Goal: Information Seeking & Learning: Find specific fact

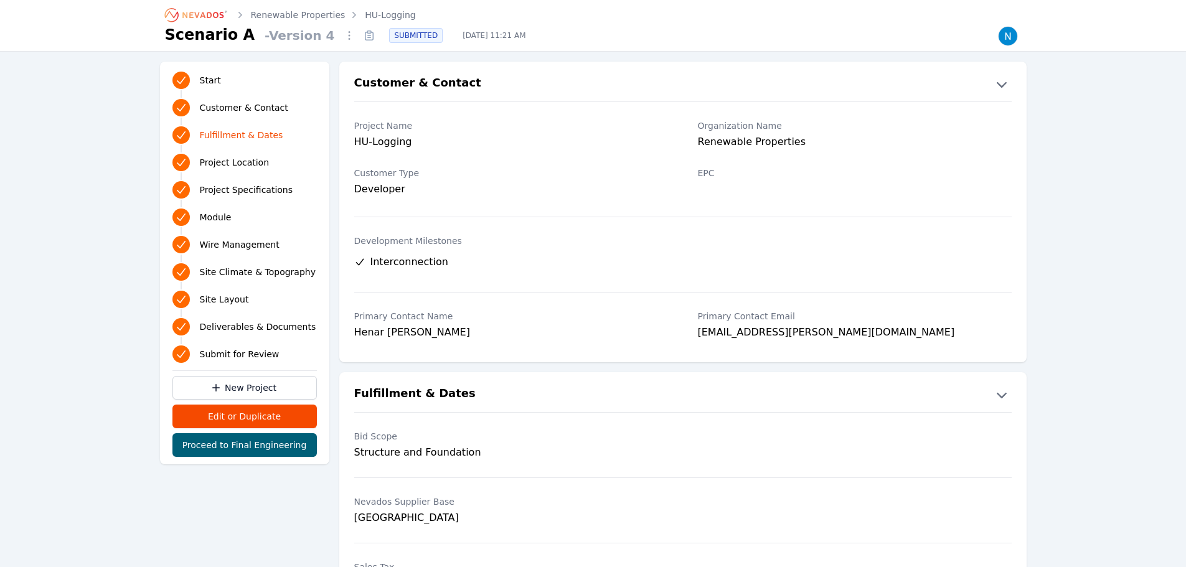
scroll to position [623, 0]
click at [437, 156] on div "Project Name [PERSON_NAME]" at bounding box center [511, 135] width 314 height 47
drag, startPoint x: 399, startPoint y: 141, endPoint x: 352, endPoint y: 144, distance: 46.9
click at [352, 144] on div "Project Name [PERSON_NAME] Organization Name Renewable Properties" at bounding box center [683, 135] width 688 height 47
copy div "HU-Pauls"
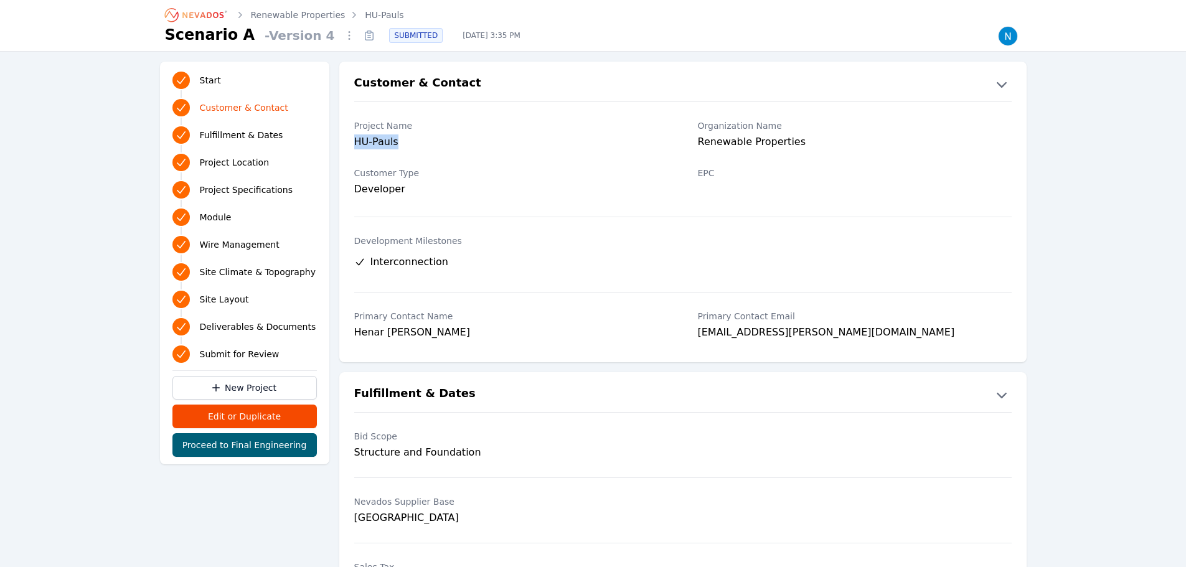
click at [372, 14] on link "HU-Pauls" at bounding box center [384, 15] width 39 height 12
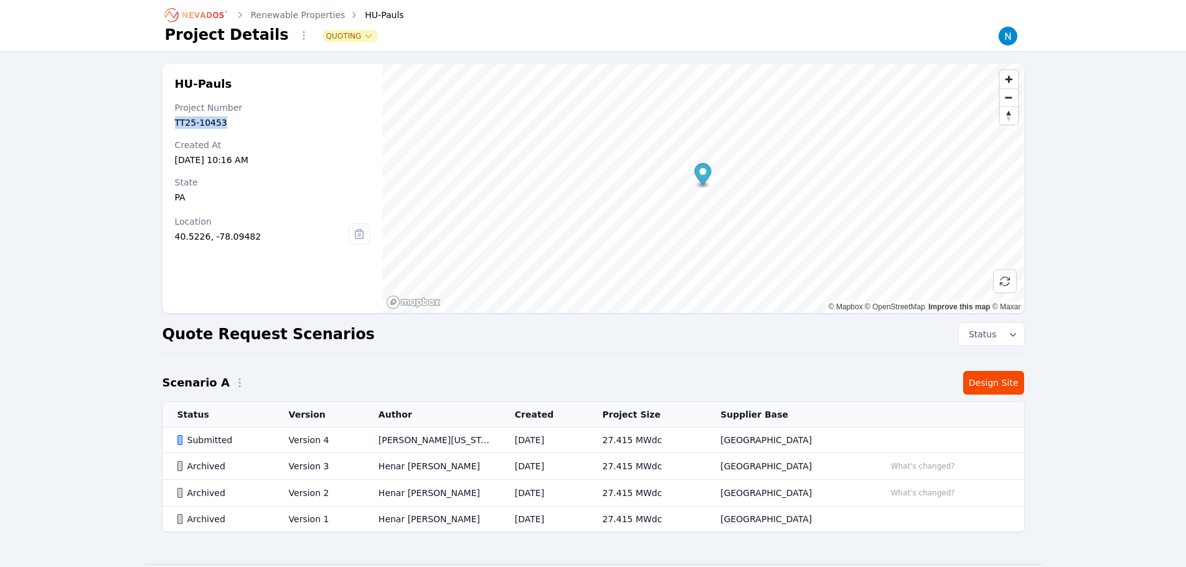
drag, startPoint x: 193, startPoint y: 123, endPoint x: 175, endPoint y: 123, distance: 18.1
click at [175, 123] on div "TT25-10453" at bounding box center [273, 122] width 196 height 12
click at [249, 443] on div "Submitted" at bounding box center [223, 440] width 90 height 12
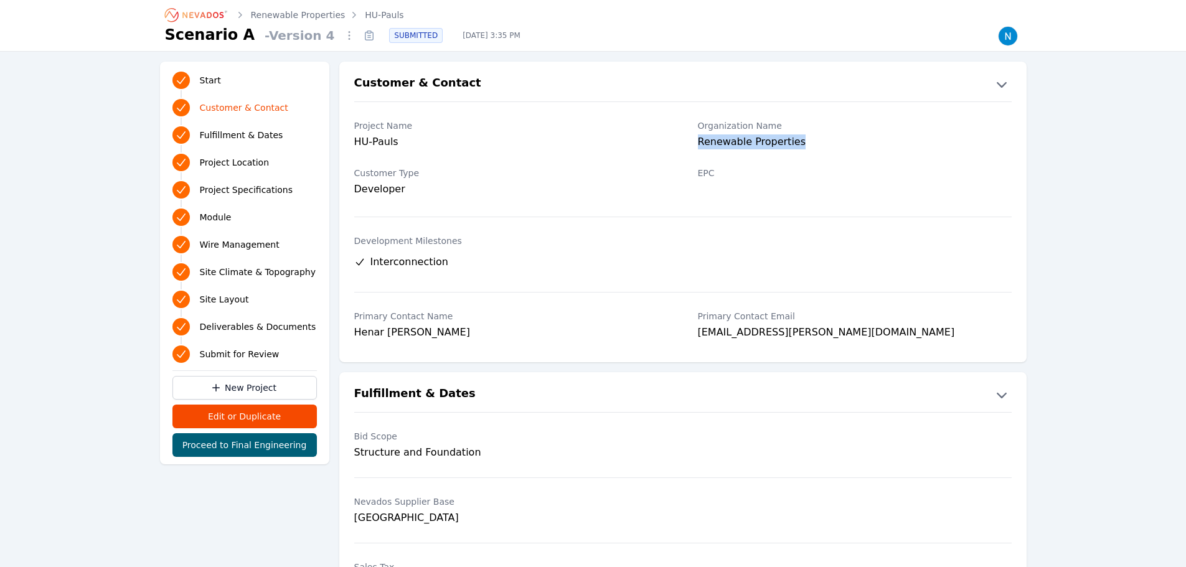
drag, startPoint x: 802, startPoint y: 143, endPoint x: 688, endPoint y: 144, distance: 114.0
click at [688, 144] on div "Project Name [PERSON_NAME] Organization Name Renewable Properties" at bounding box center [683, 135] width 688 height 47
drag, startPoint x: 719, startPoint y: 143, endPoint x: 534, endPoint y: 126, distance: 185.1
click at [534, 126] on label "Project Name" at bounding box center [511, 126] width 314 height 12
click at [313, 14] on link "Renewable Properties" at bounding box center [298, 15] width 95 height 12
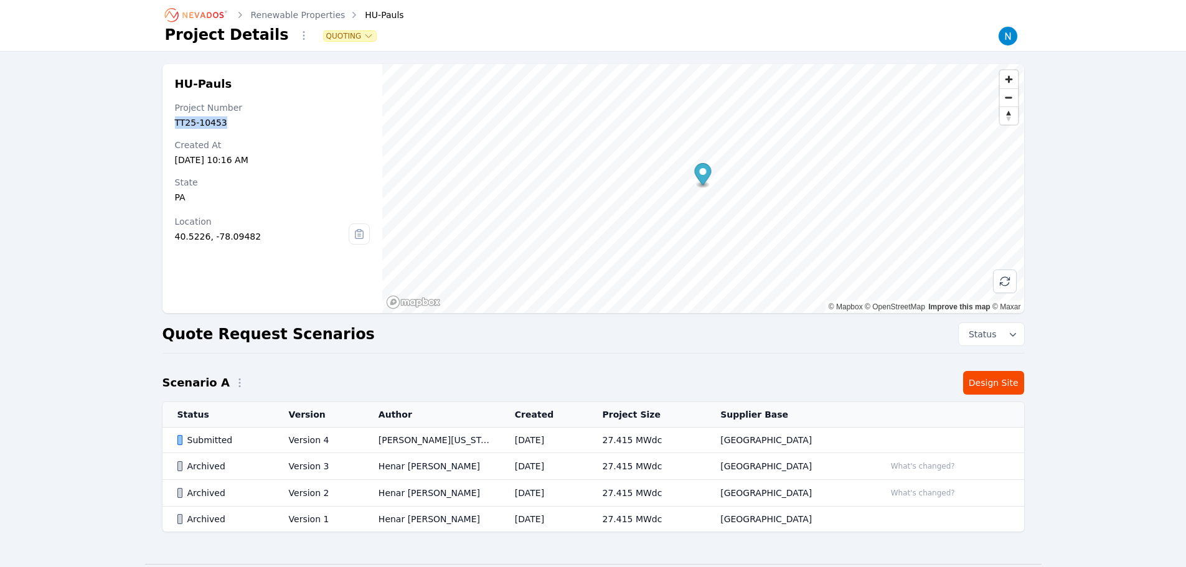
drag, startPoint x: 226, startPoint y: 123, endPoint x: 175, endPoint y: 125, distance: 51.1
click at [175, 125] on div "TT25-10453" at bounding box center [273, 122] width 196 height 12
copy div "TT25-10453"
drag, startPoint x: 210, startPoint y: 123, endPoint x: 275, endPoint y: 79, distance: 78.6
click at [272, 81] on h2 "HU-Pauls" at bounding box center [273, 84] width 196 height 15
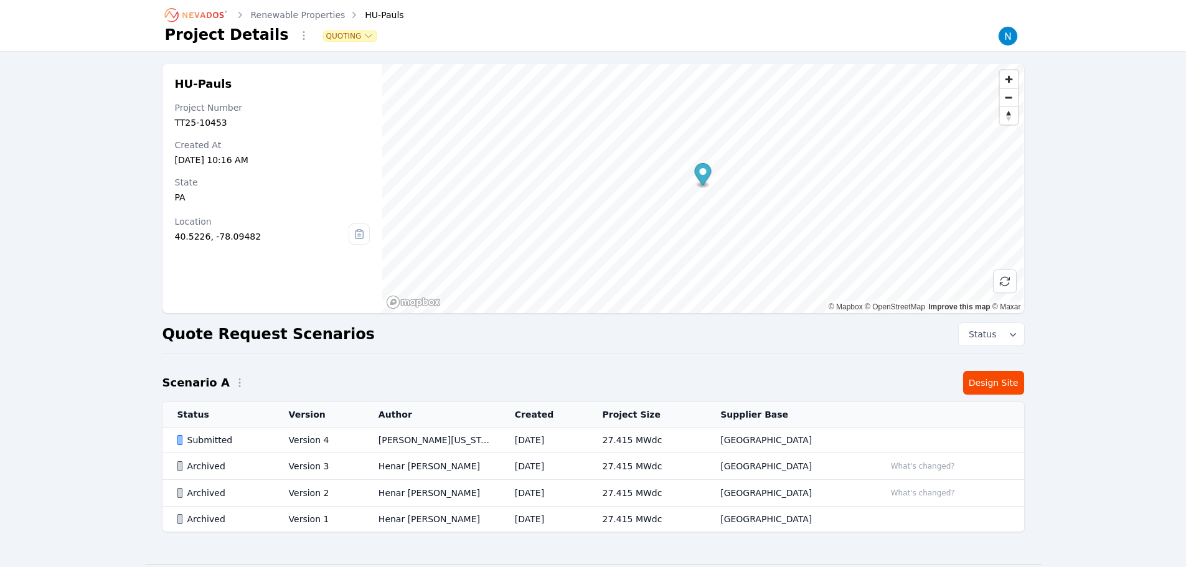
click at [262, 436] on div "Submitted" at bounding box center [223, 440] width 90 height 12
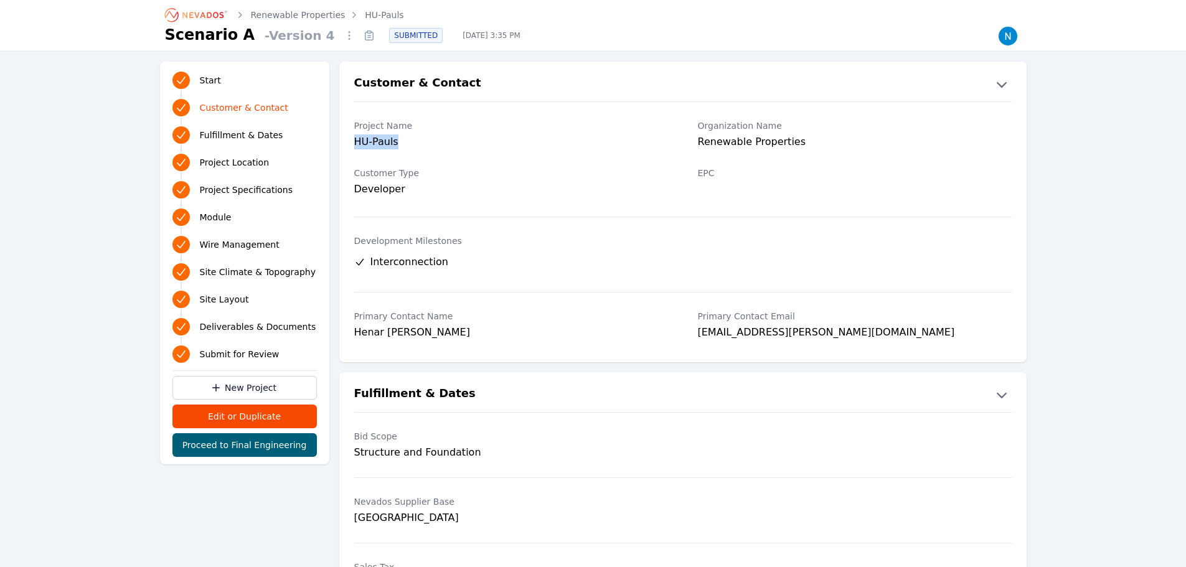
drag, startPoint x: 397, startPoint y: 143, endPoint x: 339, endPoint y: 148, distance: 57.5
click at [339, 148] on div "Project Name [PERSON_NAME] Organization Name Renewable Properties" at bounding box center [683, 135] width 688 height 47
copy div "HU-Pauls"
drag, startPoint x: 805, startPoint y: 144, endPoint x: 688, endPoint y: 144, distance: 117.7
click at [688, 144] on div "Project Name [PERSON_NAME] Organization Name Renewable Properties" at bounding box center [683, 135] width 688 height 47
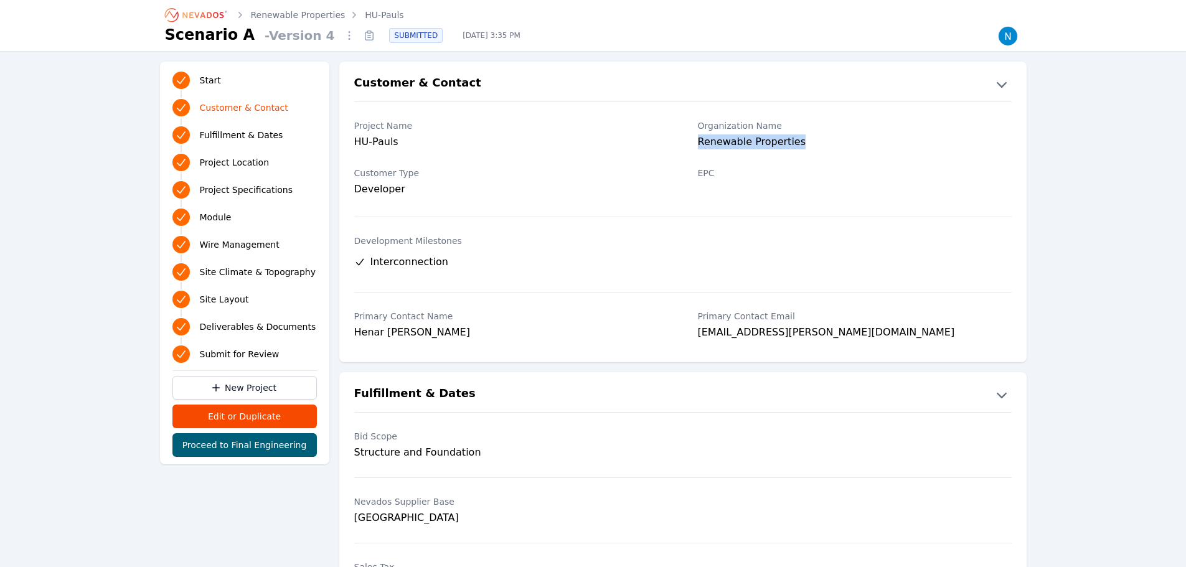
copy div "Renewable Properties"
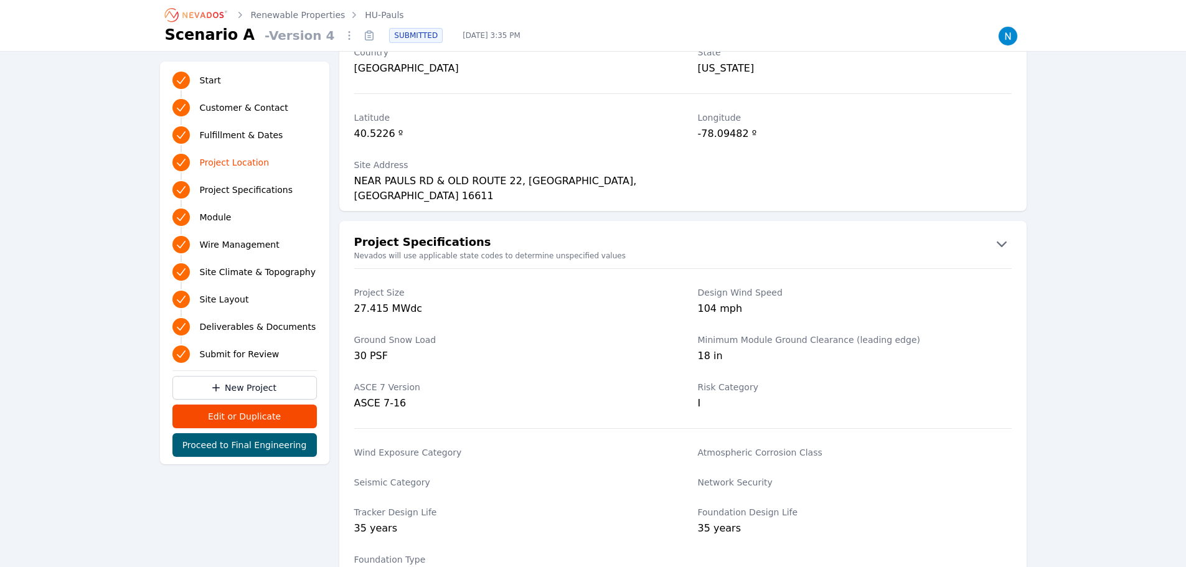
scroll to position [747, 0]
drag, startPoint x: 513, startPoint y: 180, endPoint x: 627, endPoint y: 183, distance: 113.4
click at [627, 183] on div "NEAR PAULS RD & OLD ROUTE 22, [GEOGRAPHIC_DATA], [GEOGRAPHIC_DATA] 16611" at bounding box center [511, 182] width 314 height 17
copy div "[GEOGRAPHIC_DATA], [GEOGRAPHIC_DATA] 16611"
click at [658, 179] on div "NEAR PAULS RD & OLD ROUTE 22, [GEOGRAPHIC_DATA], [GEOGRAPHIC_DATA] 16611" at bounding box center [511, 182] width 314 height 17
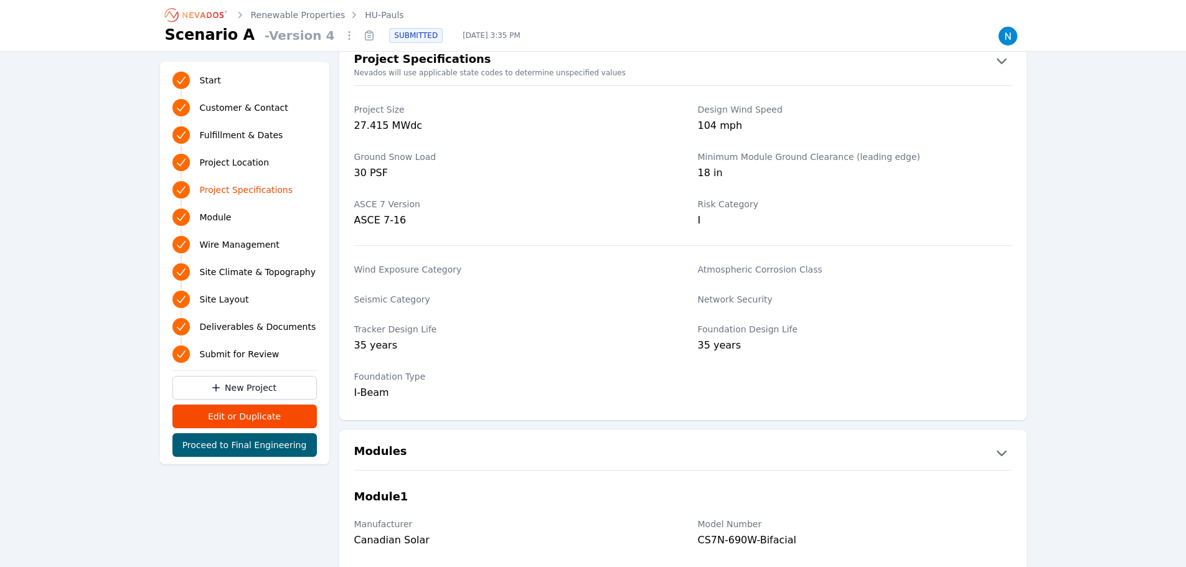
scroll to position [934, 0]
drag, startPoint x: 382, startPoint y: 124, endPoint x: 351, endPoint y: 123, distance: 31.2
click at [351, 123] on div "Project Size 27.415 MWdc Design Wind Speed 104 mph" at bounding box center [683, 116] width 688 height 47
copy div "27.415"
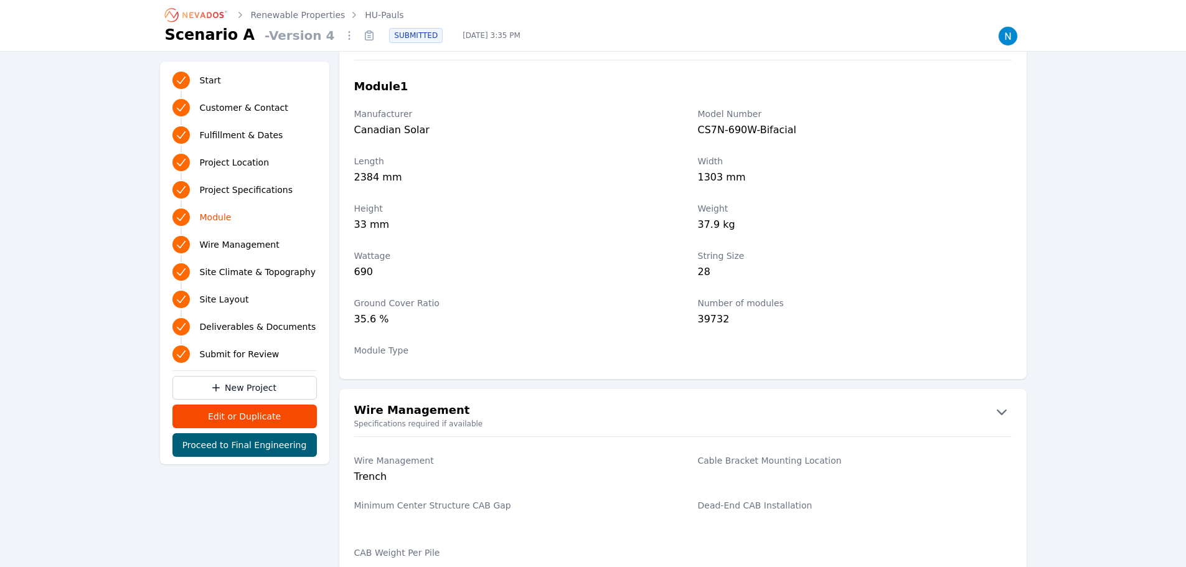
scroll to position [1370, 0]
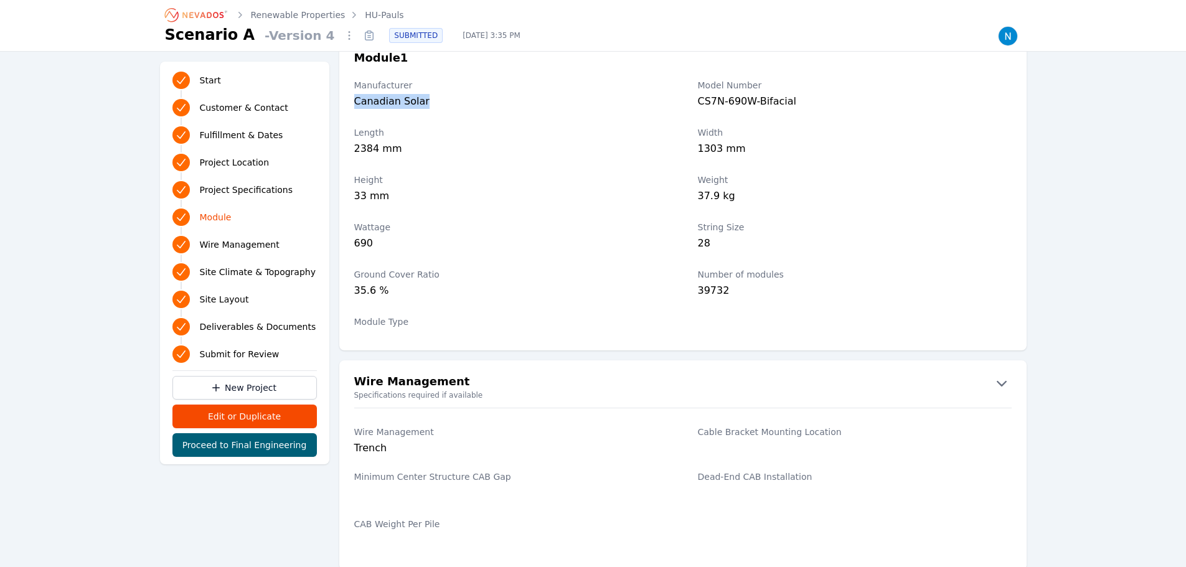
drag, startPoint x: 424, startPoint y: 105, endPoint x: 349, endPoint y: 103, distance: 74.8
click at [349, 103] on div "Manufacturer Canadian Solar Model Number CS7N-690W-Bifacial" at bounding box center [683, 95] width 688 height 47
copy div "Canadian Solar"
drag, startPoint x: 804, startPoint y: 102, endPoint x: 658, endPoint y: 102, distance: 145.7
click at [658, 102] on div "Manufacturer Canadian Solar Model Number CS7N-690W-Bifacial" at bounding box center [683, 95] width 688 height 47
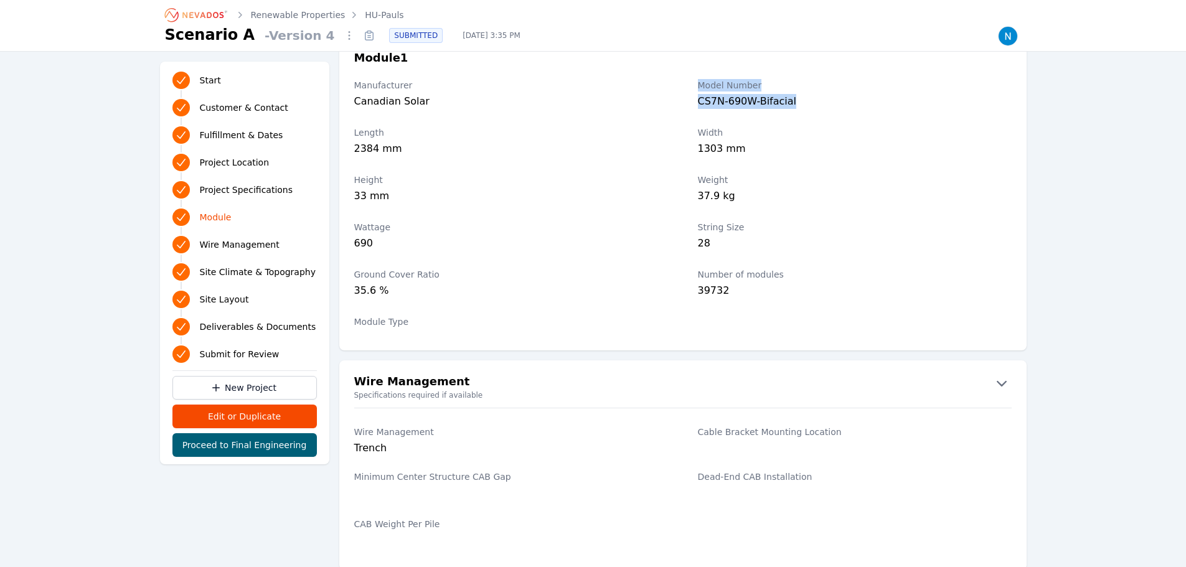
click at [787, 105] on div "CS7N-690W-Bifacial" at bounding box center [855, 102] width 314 height 17
drag, startPoint x: 810, startPoint y: 107, endPoint x: 698, endPoint y: 105, distance: 112.1
click at [698, 105] on div "CS7N-690W-Bifacial" at bounding box center [855, 102] width 314 height 17
copy div "CS7N-690W-Bifacial"
drag, startPoint x: 737, startPoint y: 293, endPoint x: 681, endPoint y: 295, distance: 56.1
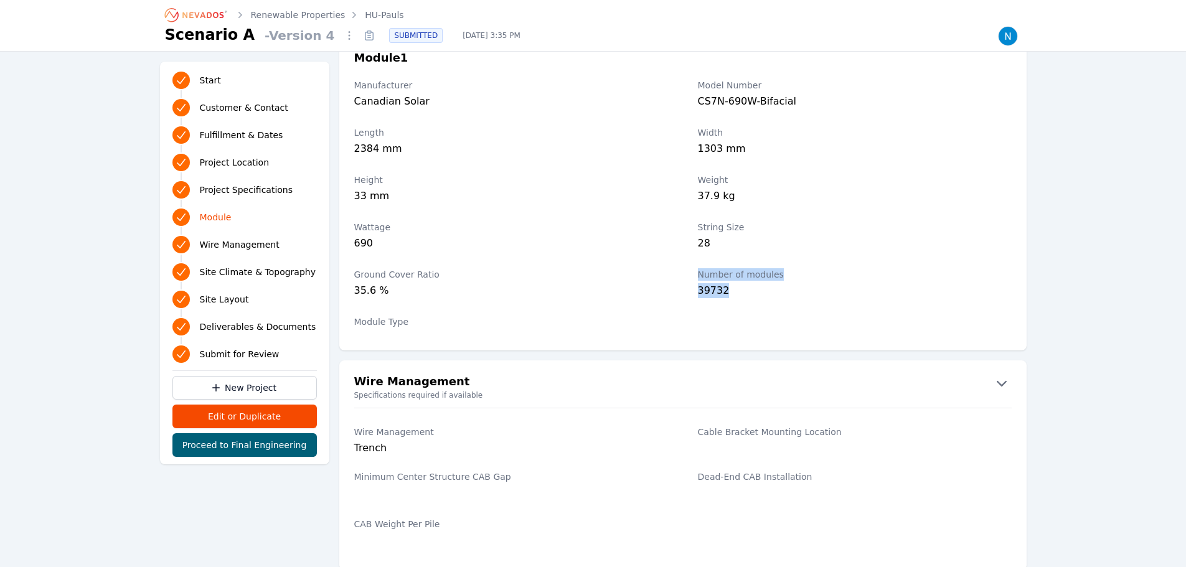
click at [681, 295] on div "Ground Cover Ratio 35.6 % Number of modules 39732" at bounding box center [683, 284] width 688 height 47
drag, startPoint x: 711, startPoint y: 293, endPoint x: 800, endPoint y: 258, distance: 95.9
click at [800, 258] on div "String Size 28" at bounding box center [855, 237] width 314 height 47
drag, startPoint x: 731, startPoint y: 294, endPoint x: 699, endPoint y: 294, distance: 32.4
click at [699, 294] on div "39732" at bounding box center [855, 291] width 314 height 17
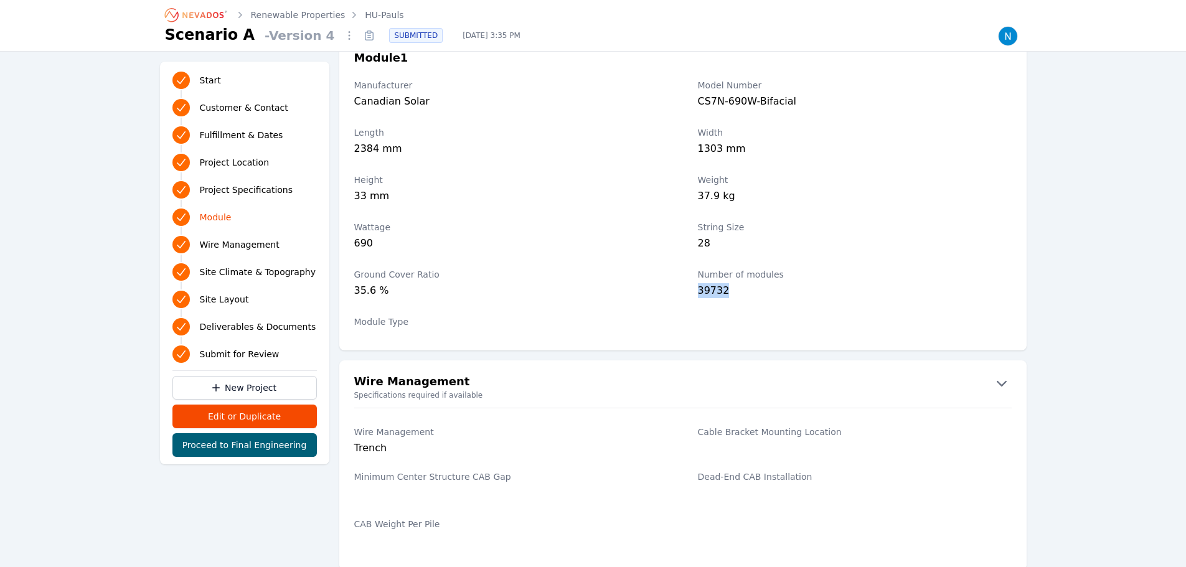
copy div "39732"
click at [763, 249] on div "28" at bounding box center [855, 244] width 314 height 17
drag, startPoint x: 726, startPoint y: 249, endPoint x: 693, endPoint y: 247, distance: 33.1
click at [693, 247] on div "Wattage 690 String Size 28" at bounding box center [683, 237] width 688 height 47
click at [466, 255] on div "Wattage 690" at bounding box center [511, 237] width 314 height 47
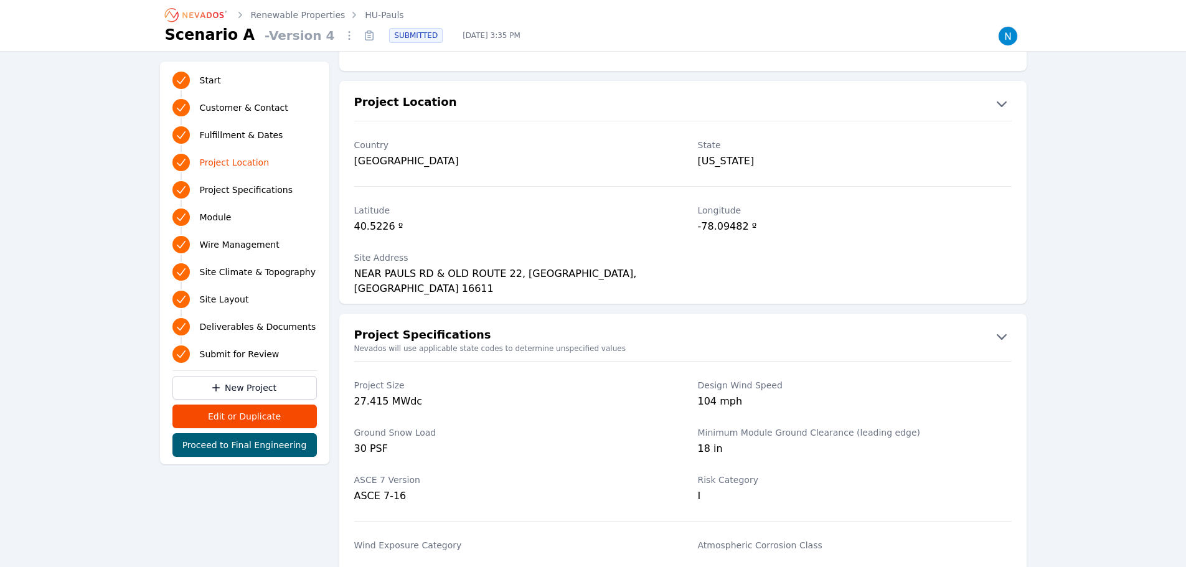
scroll to position [685, 0]
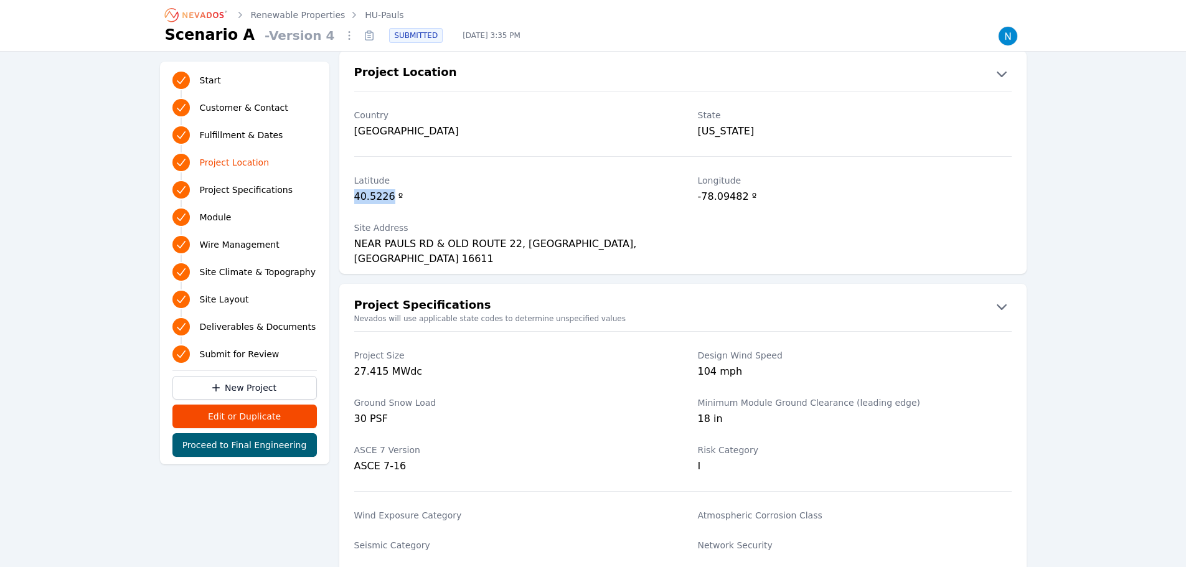
drag, startPoint x: 389, startPoint y: 196, endPoint x: 356, endPoint y: 201, distance: 34.0
click at [356, 201] on div "40.5226 º" at bounding box center [511, 197] width 314 height 17
click at [638, 240] on div "NEAR PAULS RD & OLD ROUTE 22, [GEOGRAPHIC_DATA], [GEOGRAPHIC_DATA] 16611" at bounding box center [511, 245] width 314 height 17
drag, startPoint x: 741, startPoint y: 198, endPoint x: 698, endPoint y: 199, distance: 43.0
click at [698, 199] on div "-78.09482 º" at bounding box center [855, 197] width 314 height 17
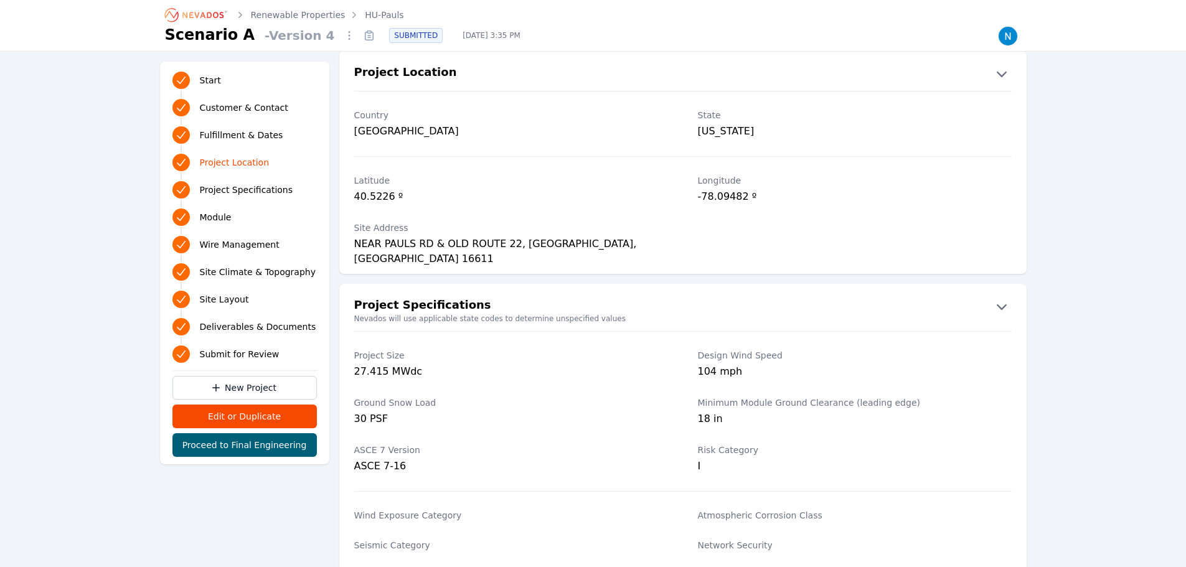
click at [293, 232] on li "Module" at bounding box center [245, 219] width 144 height 27
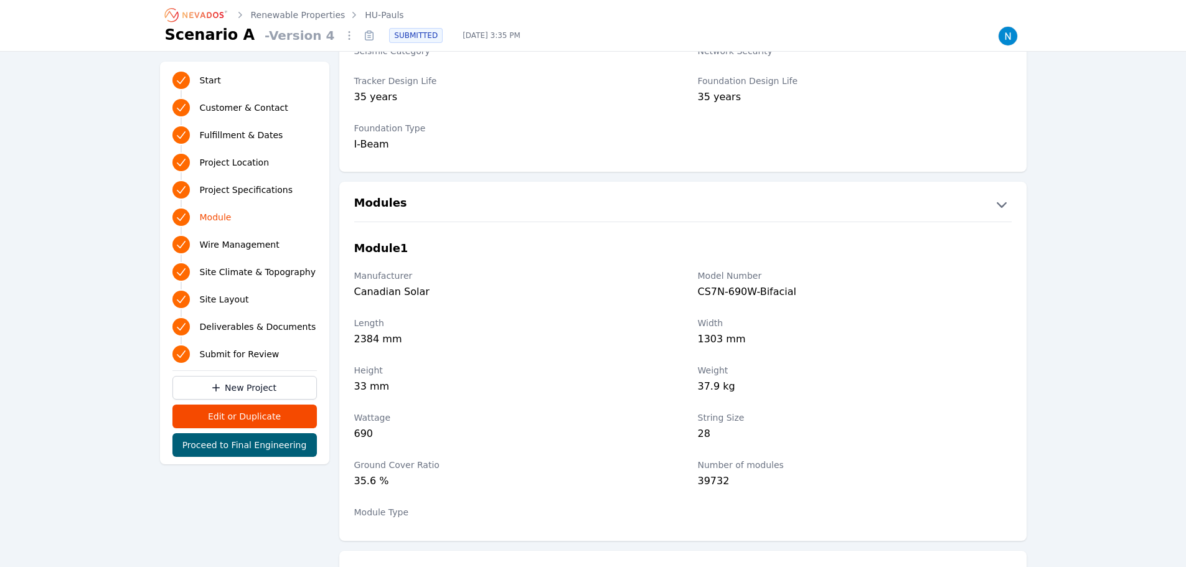
scroll to position [1246, 0]
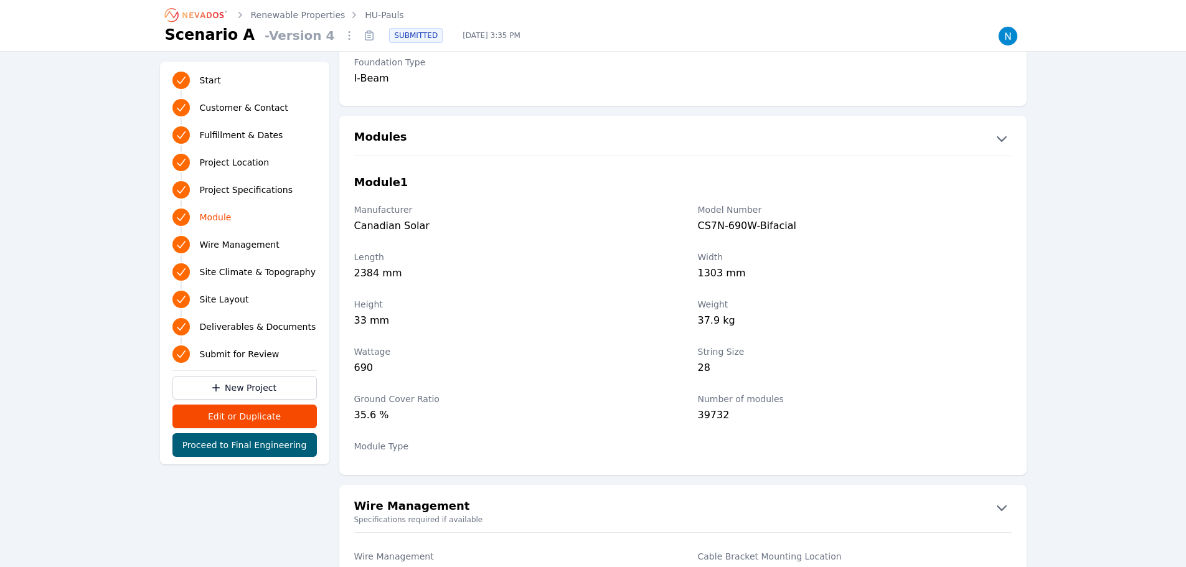
click at [797, 87] on div "Foundation Type I-Beam" at bounding box center [683, 71] width 688 height 45
